Goal: Transaction & Acquisition: Book appointment/travel/reservation

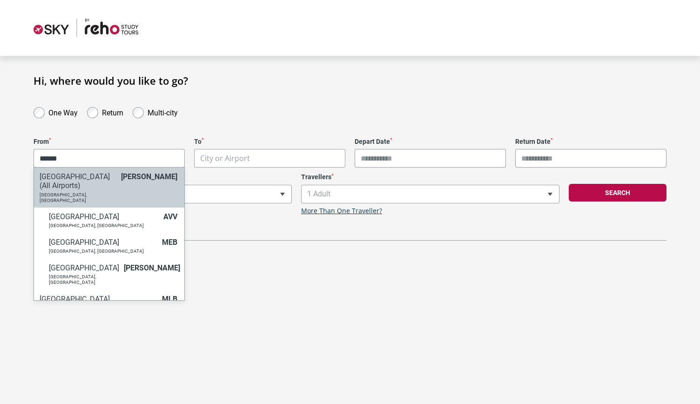
type input "******"
select select "MELC"
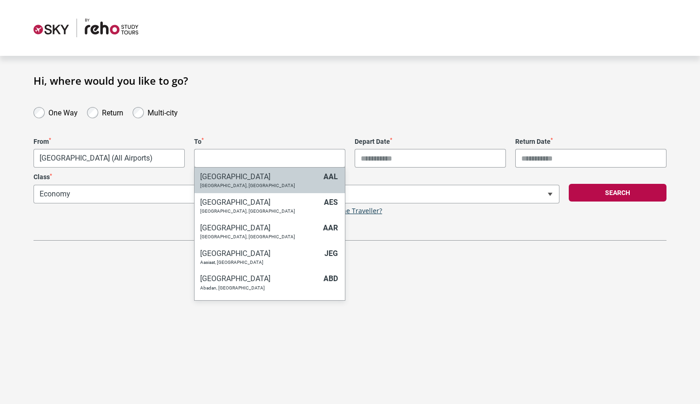
click at [287, 157] on body "**********" at bounding box center [350, 202] width 700 height 404
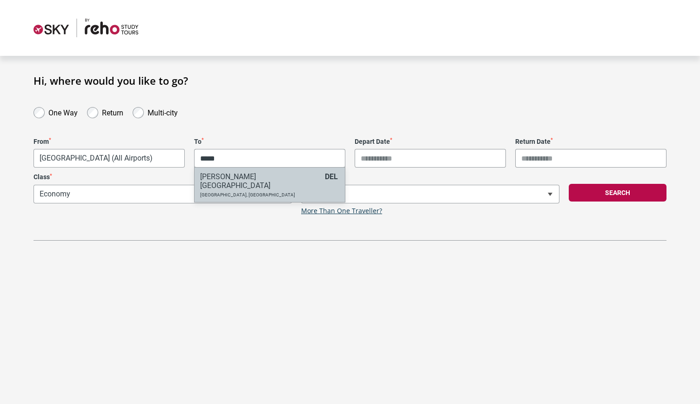
type input "*****"
select select "DELA"
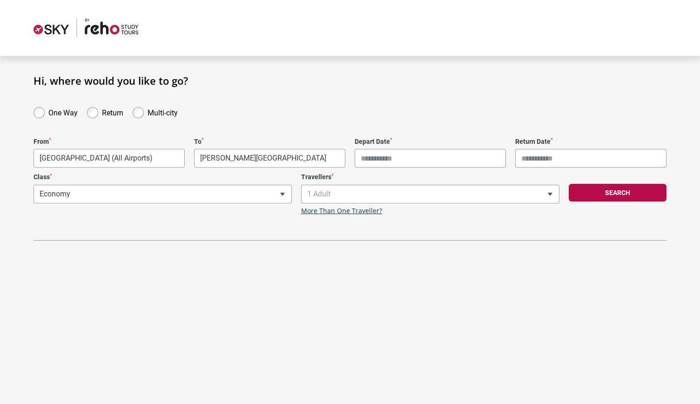
click at [418, 156] on input "Depart Date *" at bounding box center [430, 158] width 151 height 19
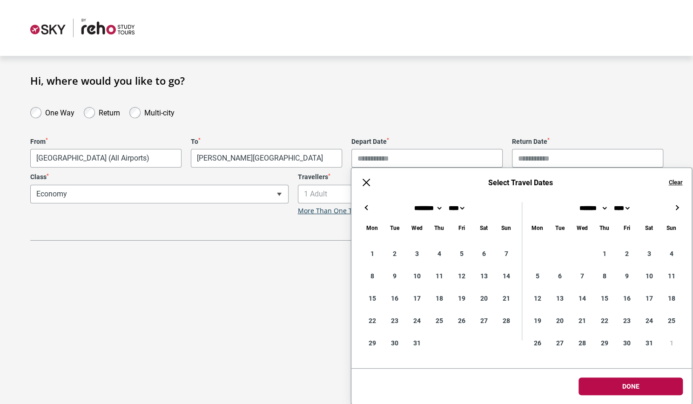
click at [678, 210] on button "→" at bounding box center [676, 207] width 11 height 11
type input "**********"
click at [529, 161] on input "Return Date *" at bounding box center [587, 158] width 151 height 19
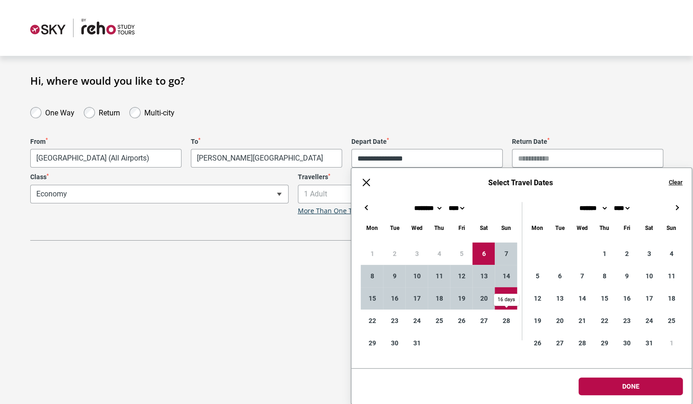
type input "**********"
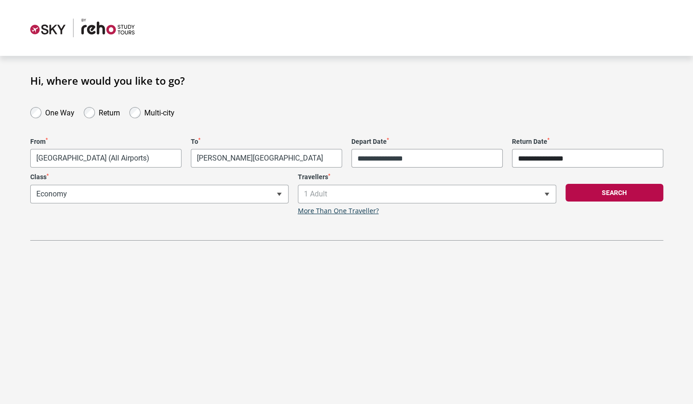
click at [636, 393] on body "**********" at bounding box center [346, 202] width 693 height 404
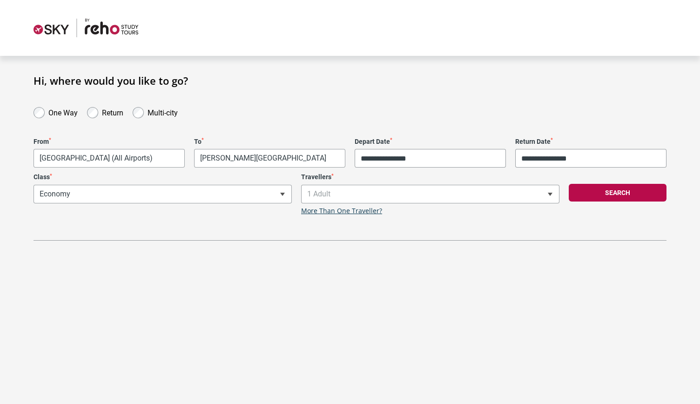
click at [596, 203] on div "Search" at bounding box center [617, 194] width 107 height 42
click at [594, 196] on button "Search" at bounding box center [618, 193] width 98 height 18
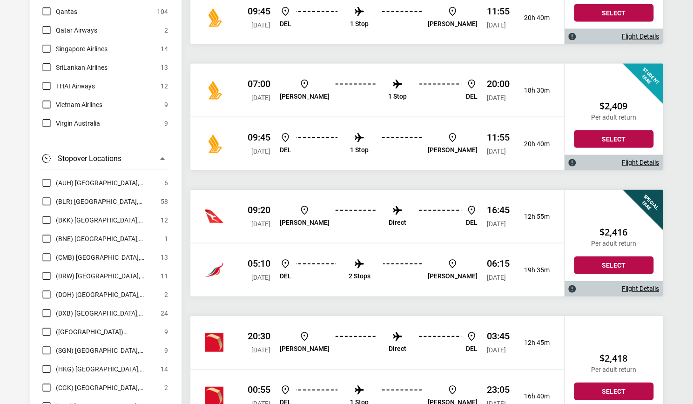
scroll to position [9442, 0]
click at [356, 242] on div "05:10 [DATE] DEL 2 Stops [PERSON_NAME] 06:15 [DATE] 19h 35m" at bounding box center [377, 269] width 374 height 54
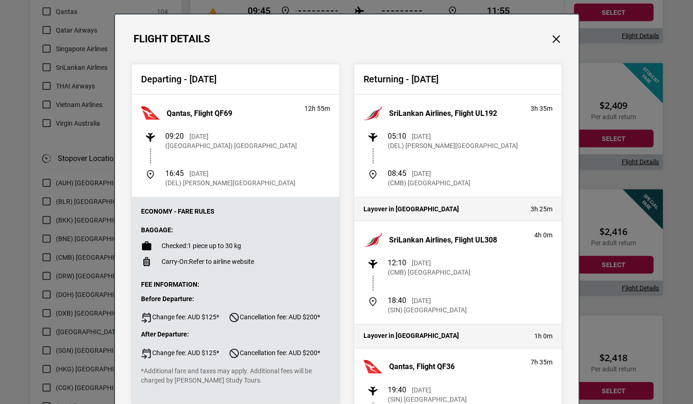
scroll to position [14, 0]
click at [553, 46] on div "Departing - [DATE] Qantas, Flight QF69 12h 55m 09:20 [DATE] ([GEOGRAPHIC_DATA])…" at bounding box center [346, 364] width 463 height 636
click at [553, 42] on button "Close" at bounding box center [556, 39] width 12 height 12
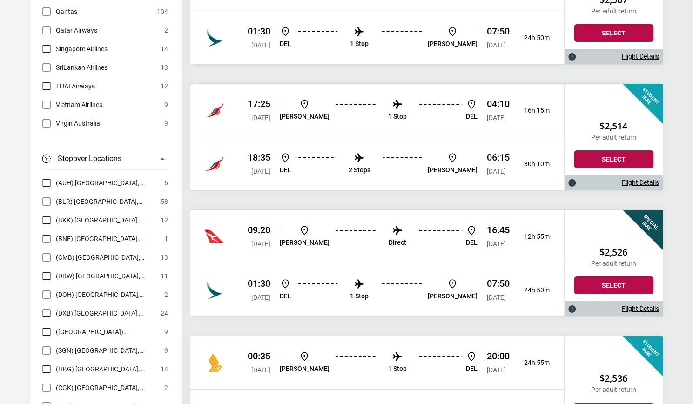
scroll to position [12196, 0]
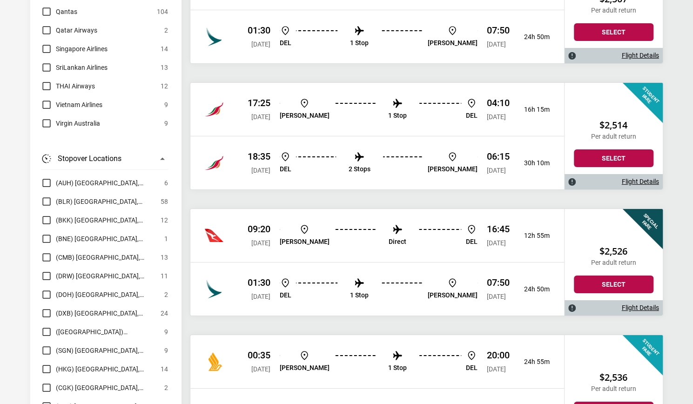
click at [338, 277] on ul "DEL 1 Stop [PERSON_NAME]" at bounding box center [379, 289] width 198 height 24
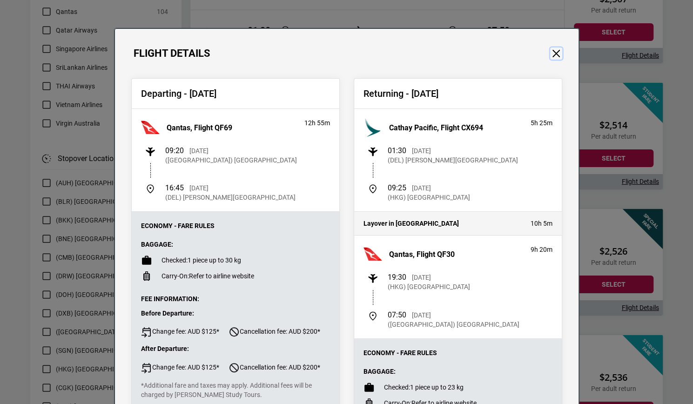
click at [551, 51] on button "Close" at bounding box center [556, 53] width 12 height 12
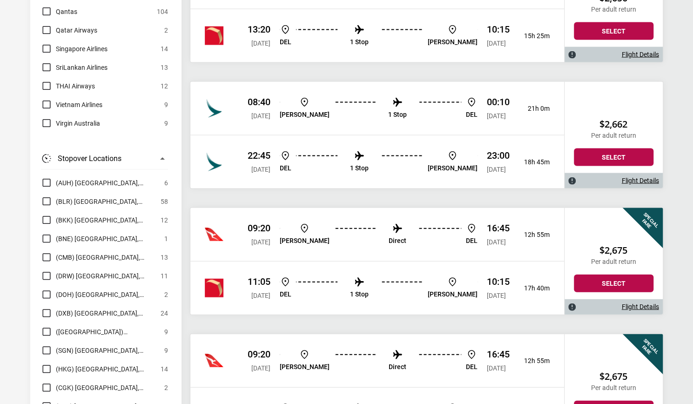
scroll to position [19763, 0]
click at [334, 276] on ul "DEL 1 Stop [PERSON_NAME]" at bounding box center [379, 288] width 198 height 24
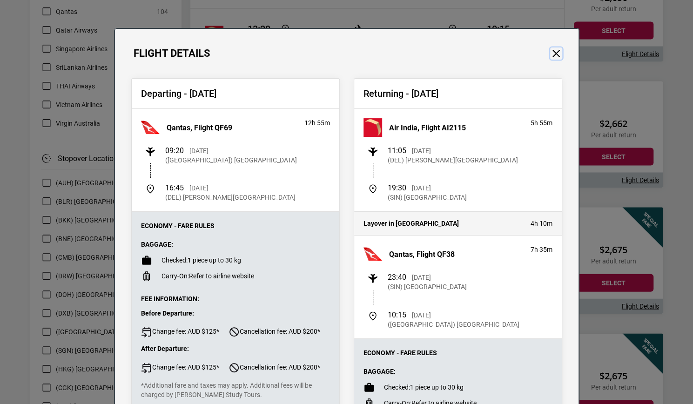
click at [550, 56] on button "Close" at bounding box center [556, 53] width 12 height 12
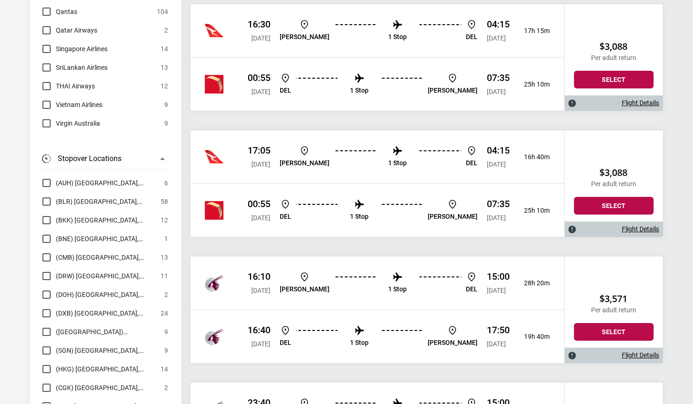
scroll to position [24894, 0]
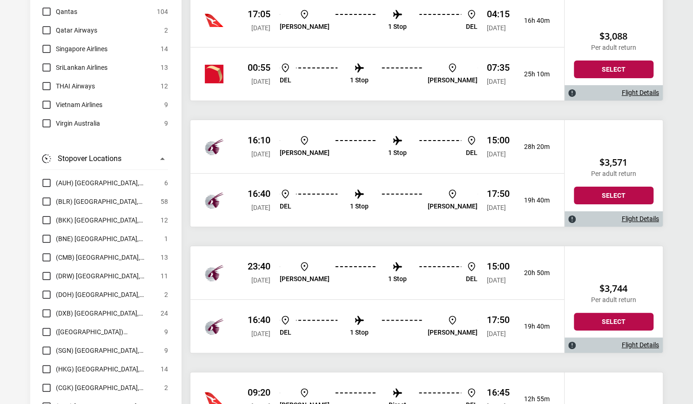
click at [495, 387] on p "16:45" at bounding box center [498, 392] width 23 height 11
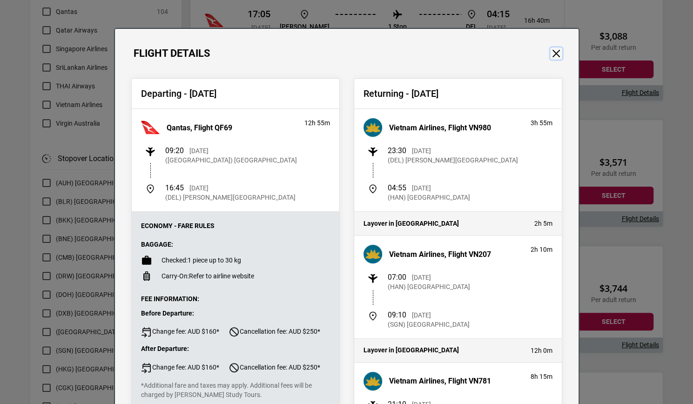
click at [551, 50] on button "Close" at bounding box center [556, 53] width 12 height 12
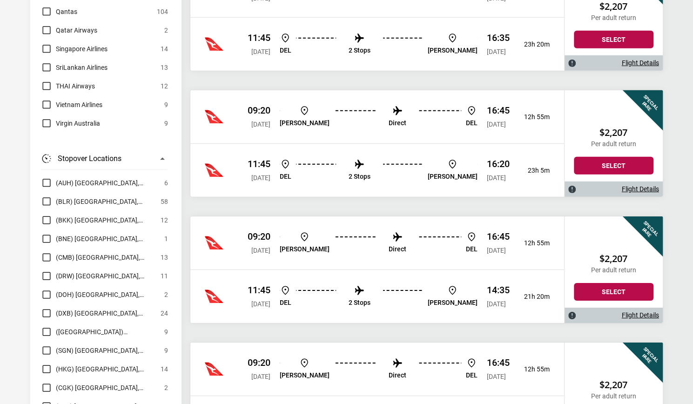
scroll to position [5756, 0]
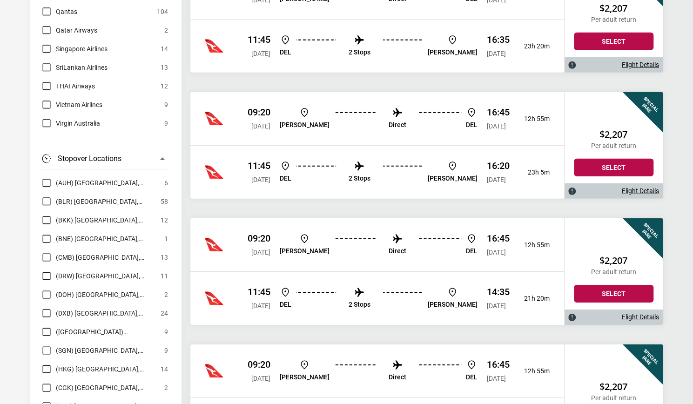
click at [639, 187] on link "Flight Details" at bounding box center [640, 191] width 37 height 8
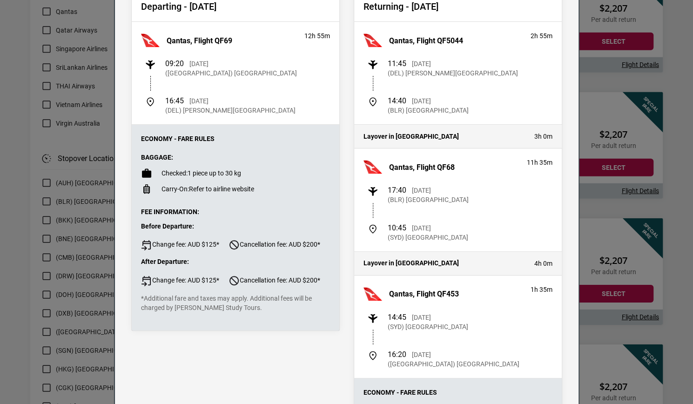
scroll to position [124, 0]
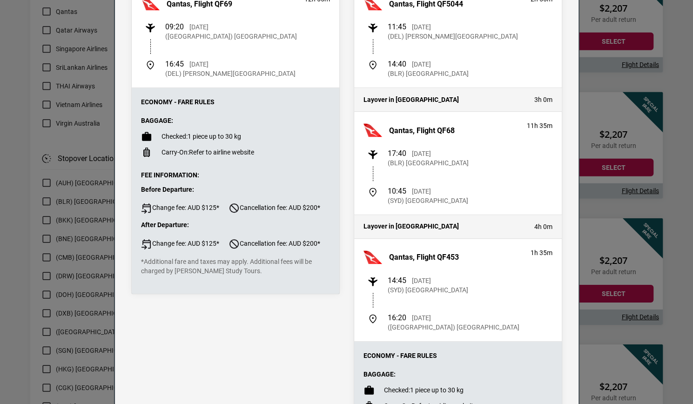
drag, startPoint x: 516, startPoint y: 126, endPoint x: 557, endPoint y: 123, distance: 41.0
click at [557, 123] on div "Qantas, Flight QF68 11h 35m 17:40 [DATE] (BLR) [GEOGRAPHIC_DATA] 10:45 [DATE] (…" at bounding box center [458, 163] width 208 height 103
click at [487, 172] on div "17:40 [DATE] (BLR) [GEOGRAPHIC_DATA] 10:45 [DATE] (SYD) [GEOGRAPHIC_DATA]" at bounding box center [457, 177] width 189 height 56
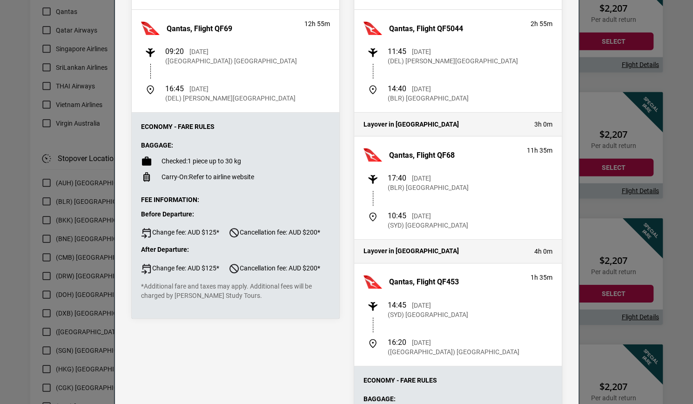
scroll to position [100, 0]
drag, startPoint x: 391, startPoint y: 124, endPoint x: 502, endPoint y: 123, distance: 111.2
click at [502, 123] on h4 "Layover in [GEOGRAPHIC_DATA]" at bounding box center [443, 124] width 161 height 8
copy h4 "[GEOGRAPHIC_DATA]"
click at [451, 120] on h4 "Layover in [GEOGRAPHIC_DATA]" at bounding box center [443, 124] width 161 height 8
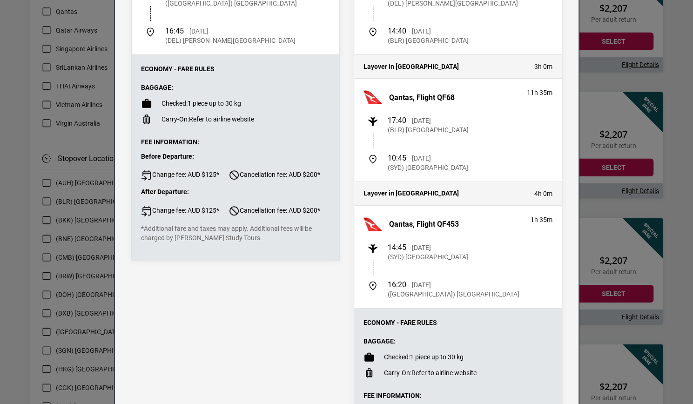
scroll to position [166, 0]
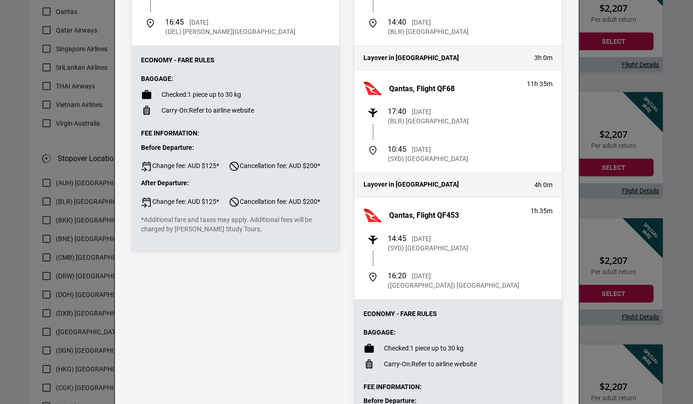
drag, startPoint x: 382, startPoint y: 156, endPoint x: 462, endPoint y: 162, distance: 80.3
click at [462, 162] on div "Qantas, Flight QF68 11h 35m 17:40 [DATE] (BLR) [GEOGRAPHIC_DATA] 10:45 [DATE] (…" at bounding box center [458, 121] width 208 height 103
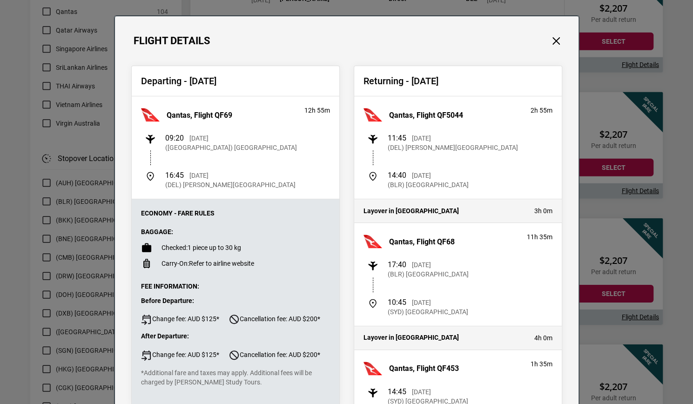
scroll to position [7, 0]
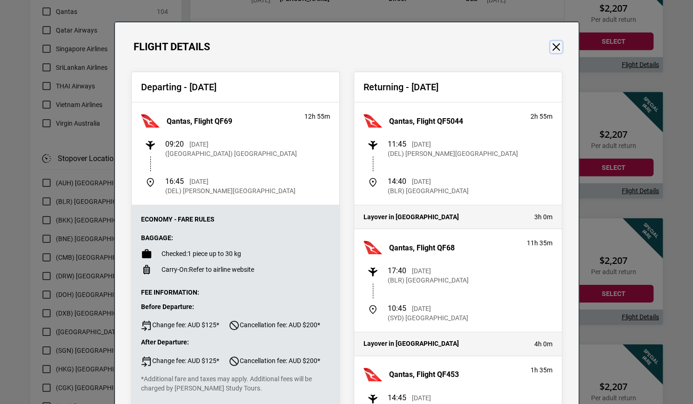
click at [551, 49] on button "Close" at bounding box center [556, 47] width 12 height 12
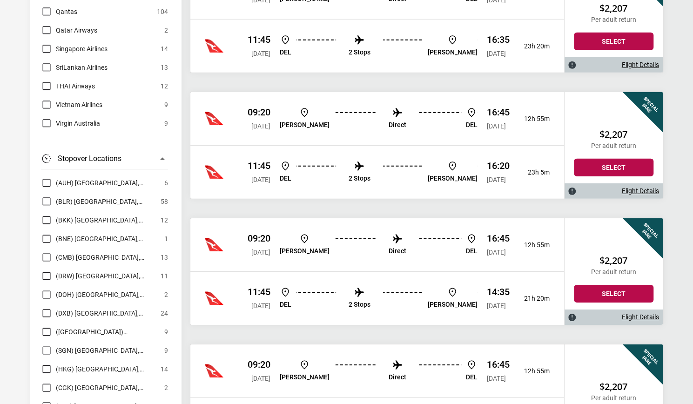
scroll to position [5765, 0]
